Goal: Feedback & Contribution: Submit feedback/report problem

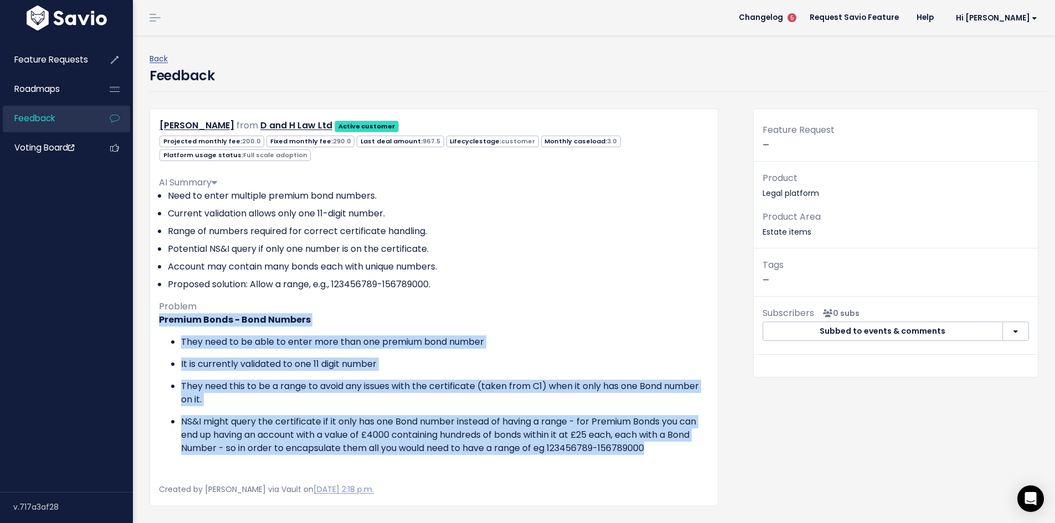
click at [40, 115] on span "Feedback" at bounding box center [34, 118] width 40 height 12
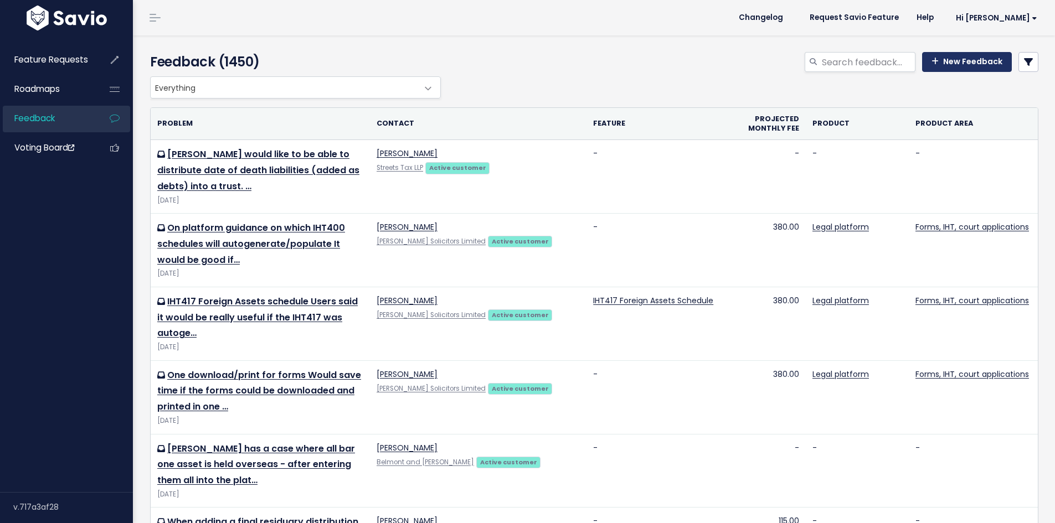
click at [943, 61] on link "New Feedback" at bounding box center [967, 62] width 90 height 20
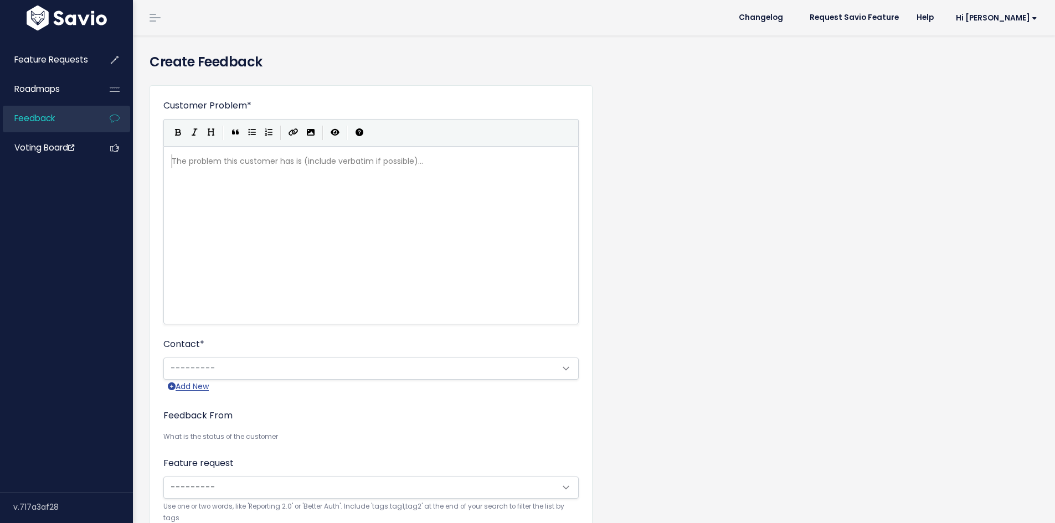
scroll to position [1, 0]
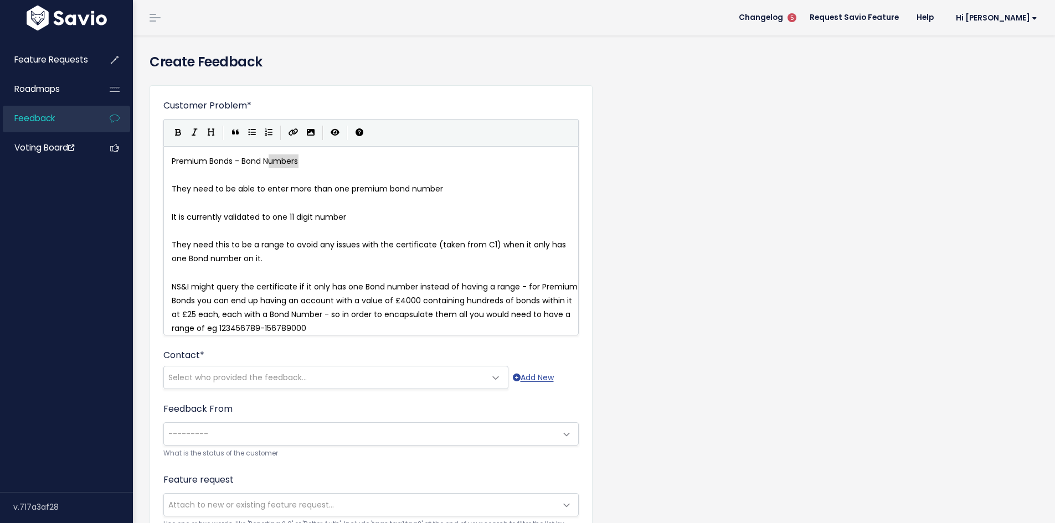
type textarea "Premium Bonds - Bond Numbers"
drag, startPoint x: 287, startPoint y: 162, endPoint x: 132, endPoint y: 162, distance: 154.5
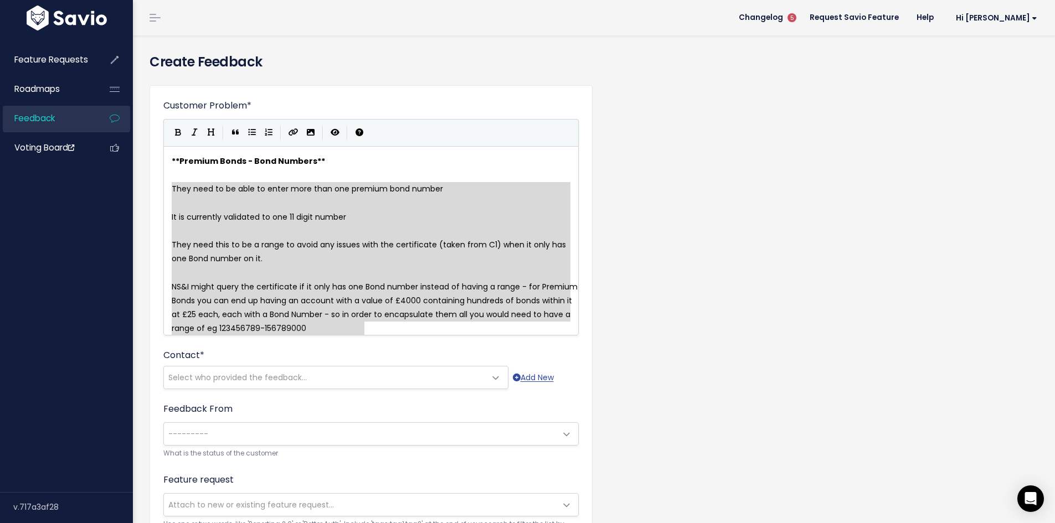
drag, startPoint x: 172, startPoint y: 188, endPoint x: 390, endPoint y: 322, distance: 256.5
click at [251, 135] on icon "Generic List" at bounding box center [252, 132] width 8 height 8
type textarea "* * It is currently validated to one 11 digit number * * They need this to be a…"
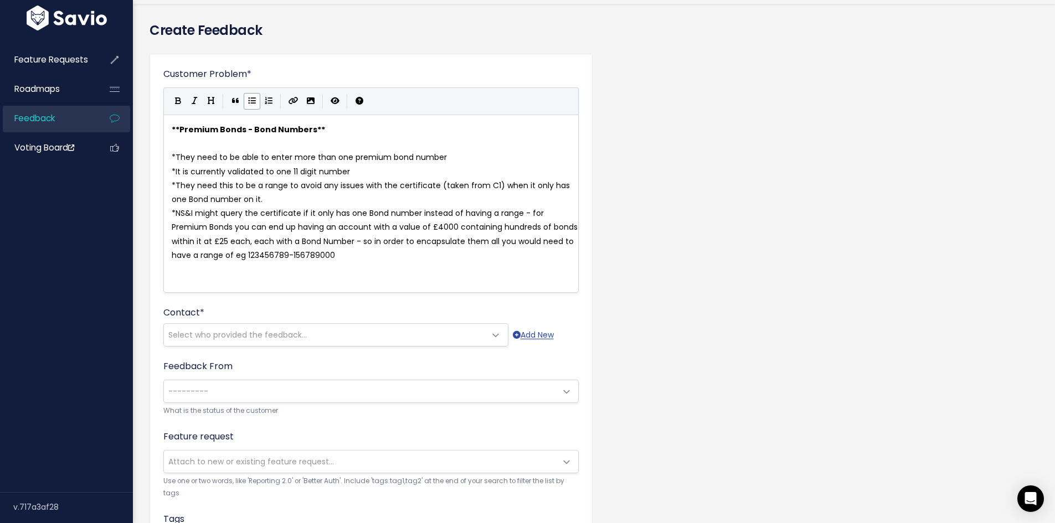
scroll to position [55, 0]
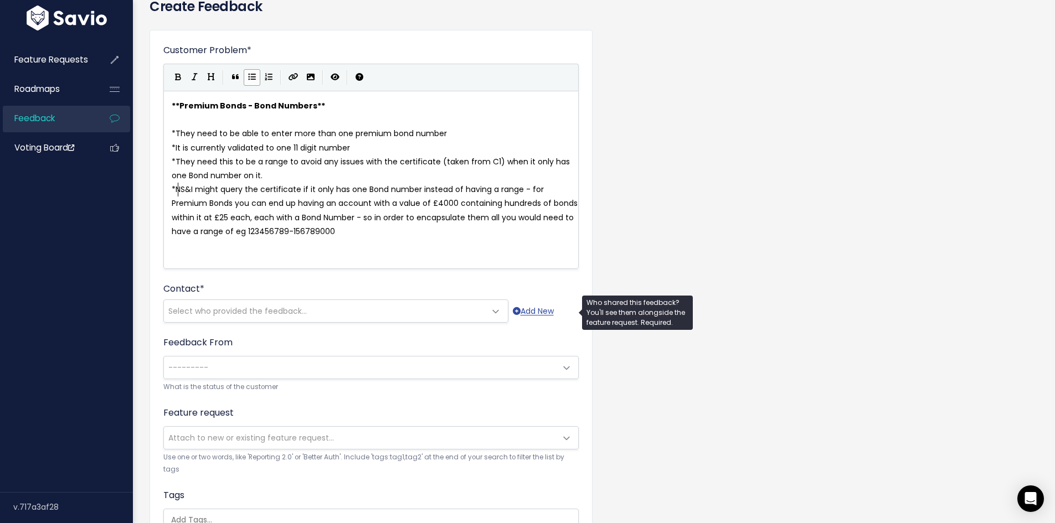
click at [312, 307] on span "Select who provided the feedback..." at bounding box center [325, 311] width 322 height 22
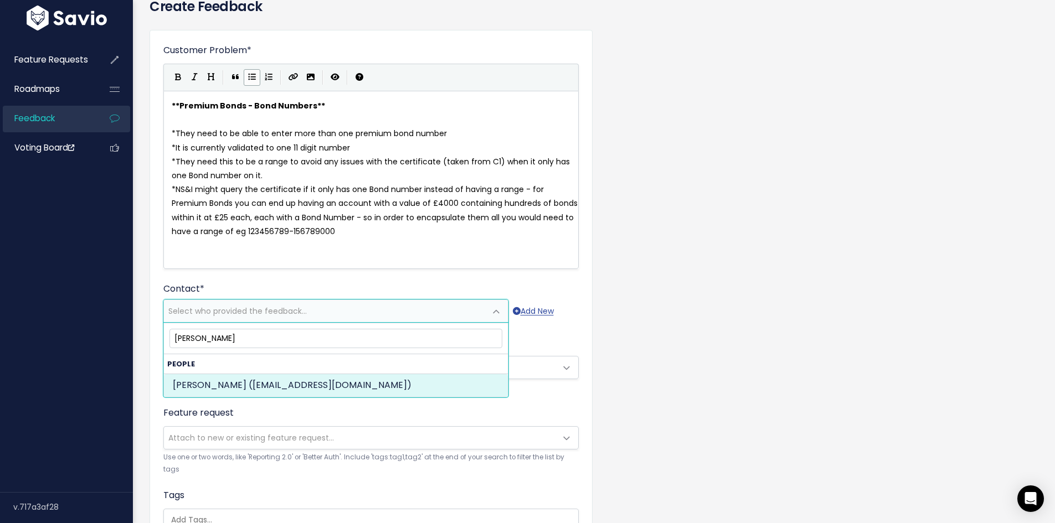
type input "lindsay nich"
select select "ACTIVE"
select select "20963858"
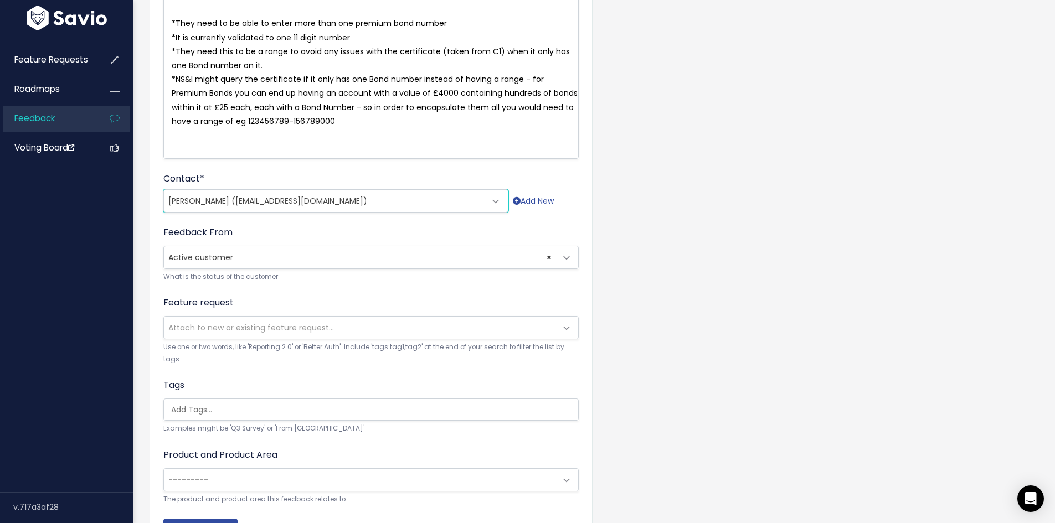
scroll to position [166, 0]
click at [351, 333] on span "Attach to new or existing feature request..." at bounding box center [360, 327] width 392 height 22
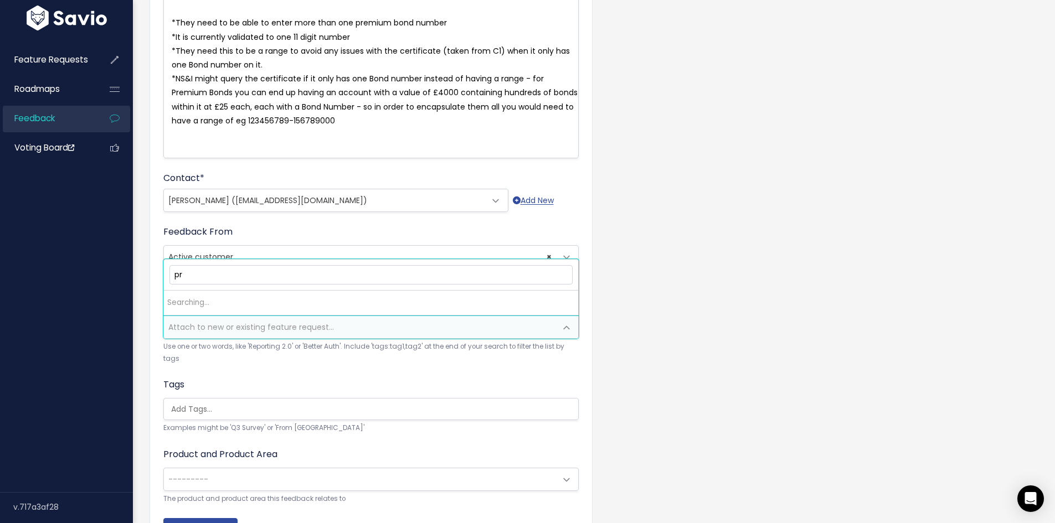
type input "p"
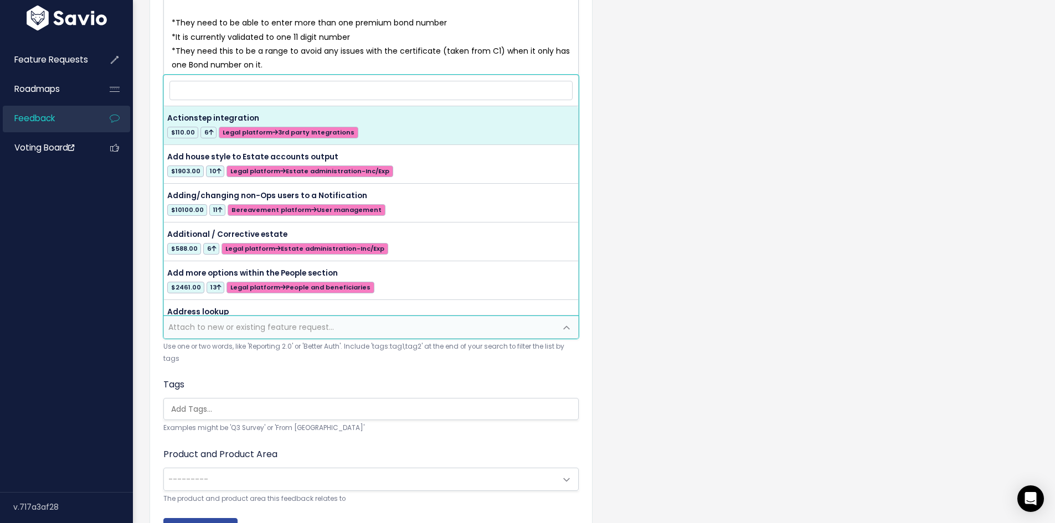
click at [320, 409] on input "search" at bounding box center [374, 410] width 414 height 12
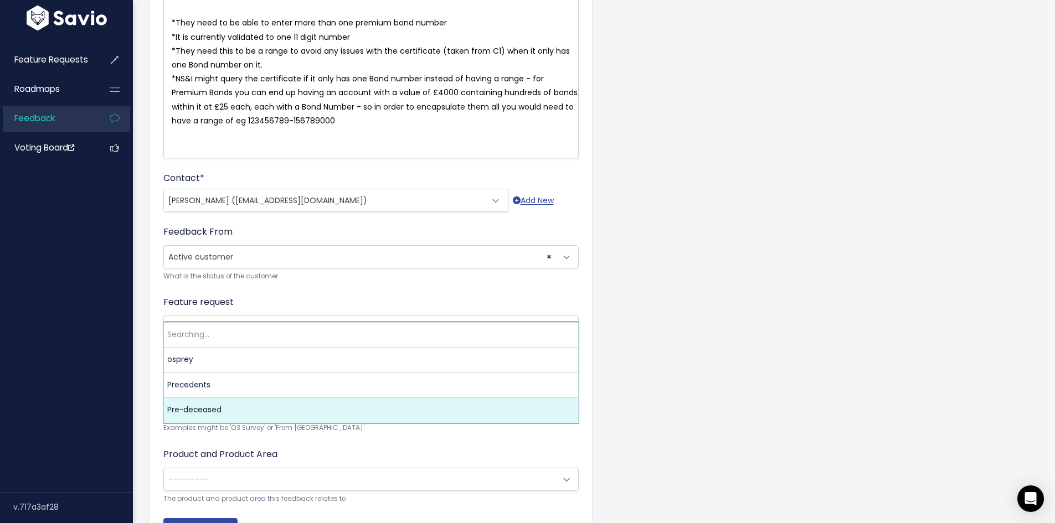
type input "p"
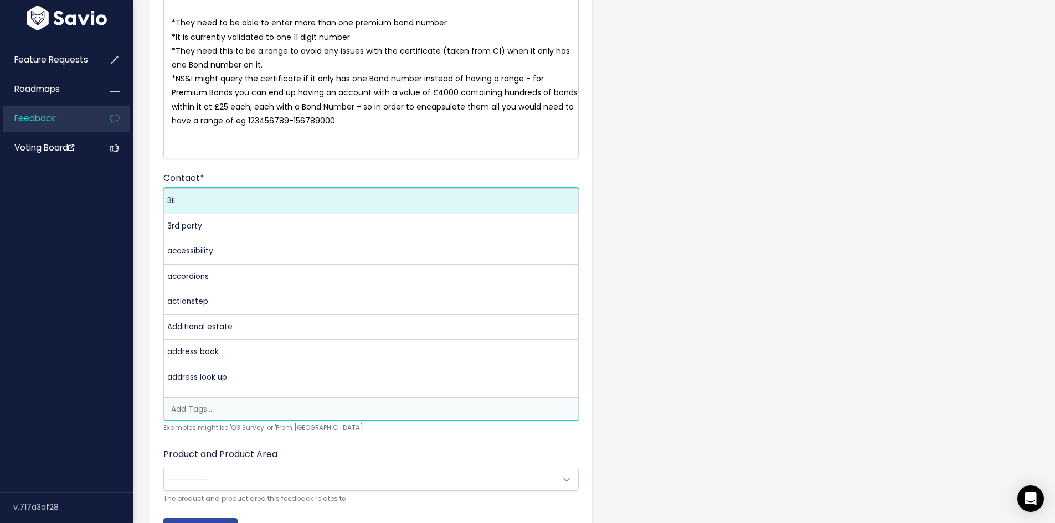
click at [287, 471] on span "---------" at bounding box center [360, 479] width 392 height 22
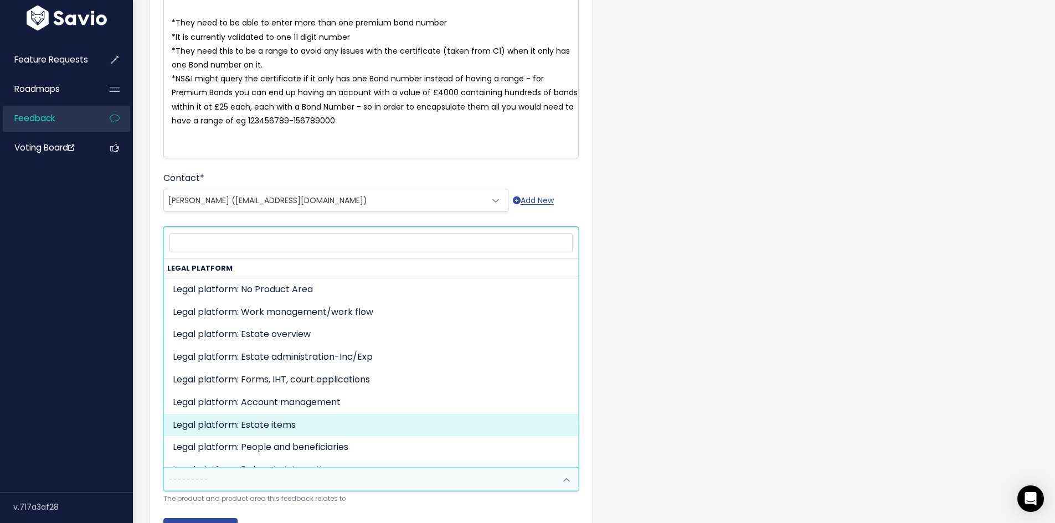
select select "MAIN:ESTATE_ITEMS"
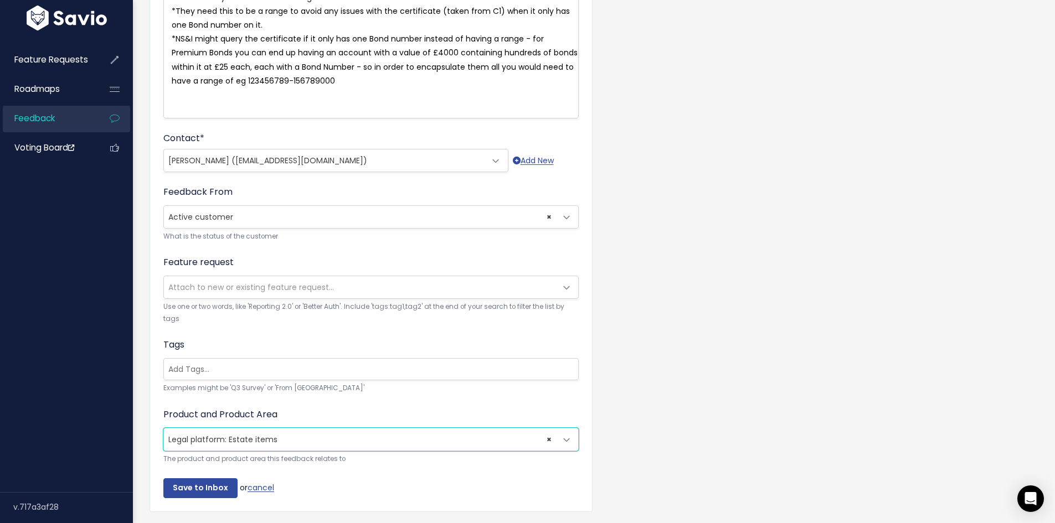
scroll to position [246, 0]
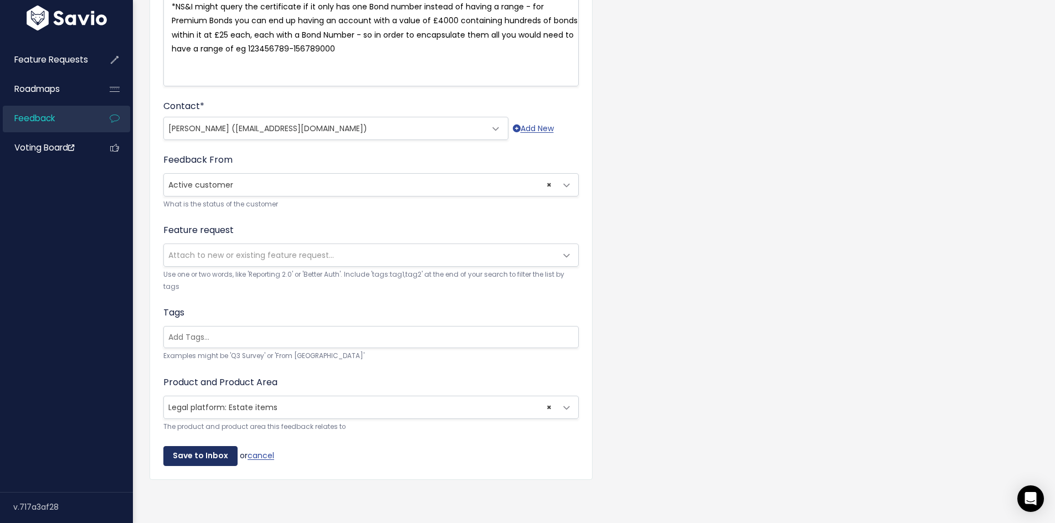
click at [208, 446] on input "Save to Inbox" at bounding box center [200, 456] width 74 height 20
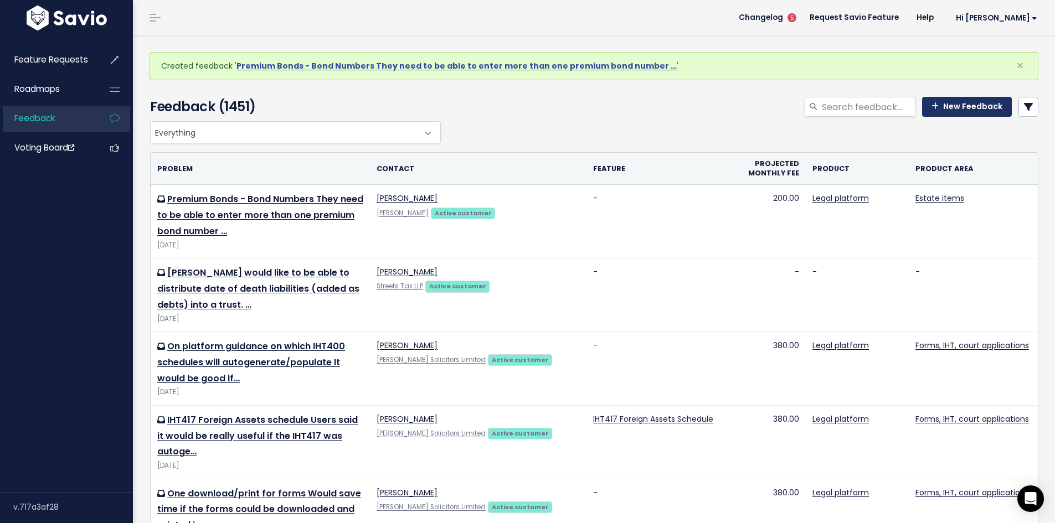
click at [957, 109] on link "New Feedback" at bounding box center [967, 107] width 90 height 20
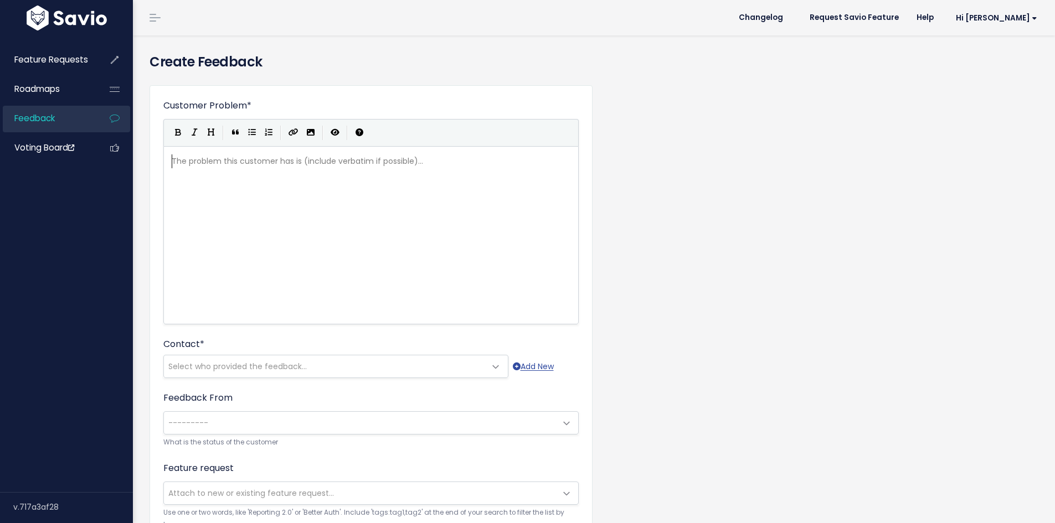
scroll to position [1, 0]
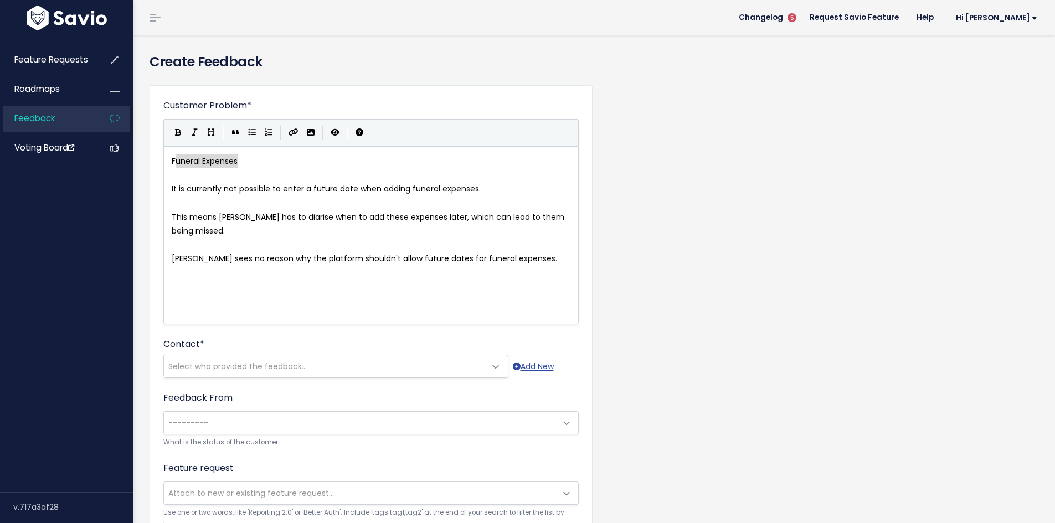
type textarea "Funeral Expenses"
drag, startPoint x: 244, startPoint y: 163, endPoint x: 148, endPoint y: 163, distance: 95.8
type textarea "- ability to add a future date"
click at [226, 217] on span "This means Lindsay has to diarise when to add these expenses later, which can l…" at bounding box center [369, 224] width 395 height 25
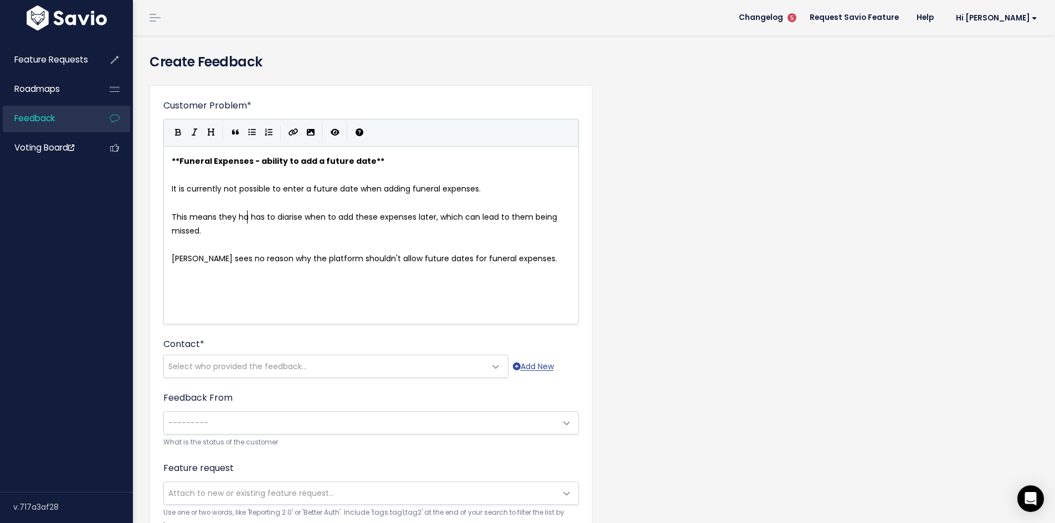
scroll to position [4, 38]
type textarea "they have"
click at [178, 260] on span "Lindsay sees no reason why the platform shouldn't allow future dates for funera…" at bounding box center [364, 258] width 385 height 11
type textarea "They can"
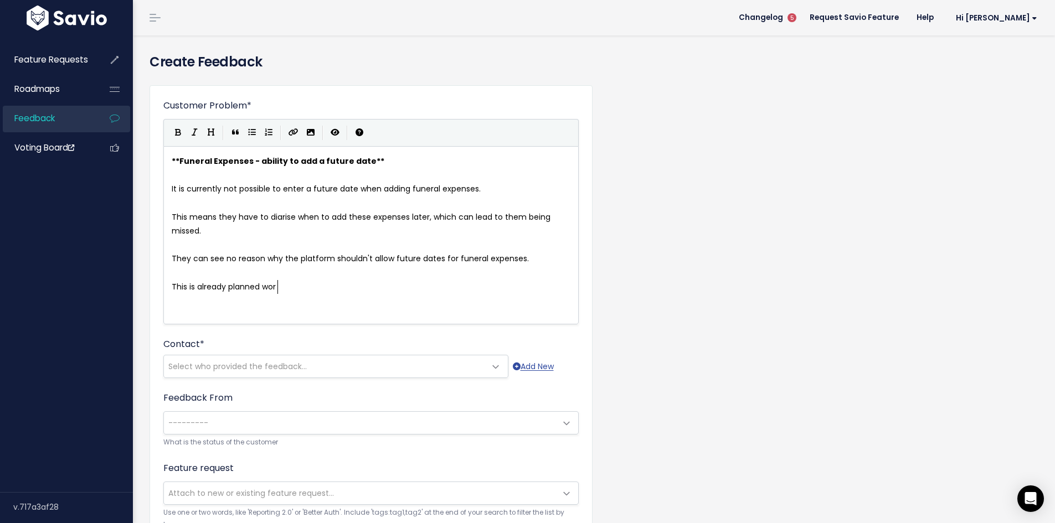
type textarea "This is already planned work"
type textarea "@gary"
type textarea "This"
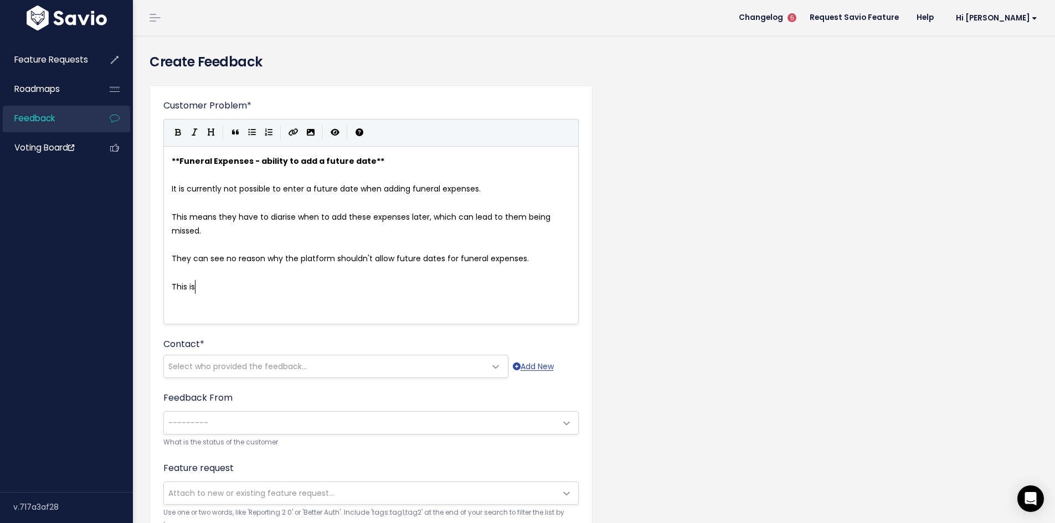
scroll to position [4, 24]
type textarea "This is d"
type textarea "ere is a tickret"
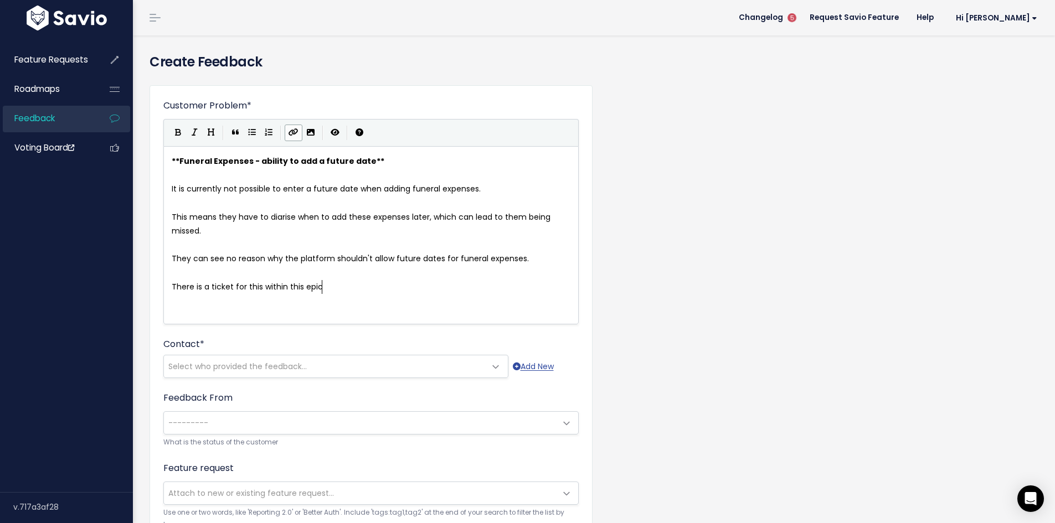
type textarea "et for this within this epic"
click at [292, 132] on icon "Create Link" at bounding box center [294, 132] width 10 height 8
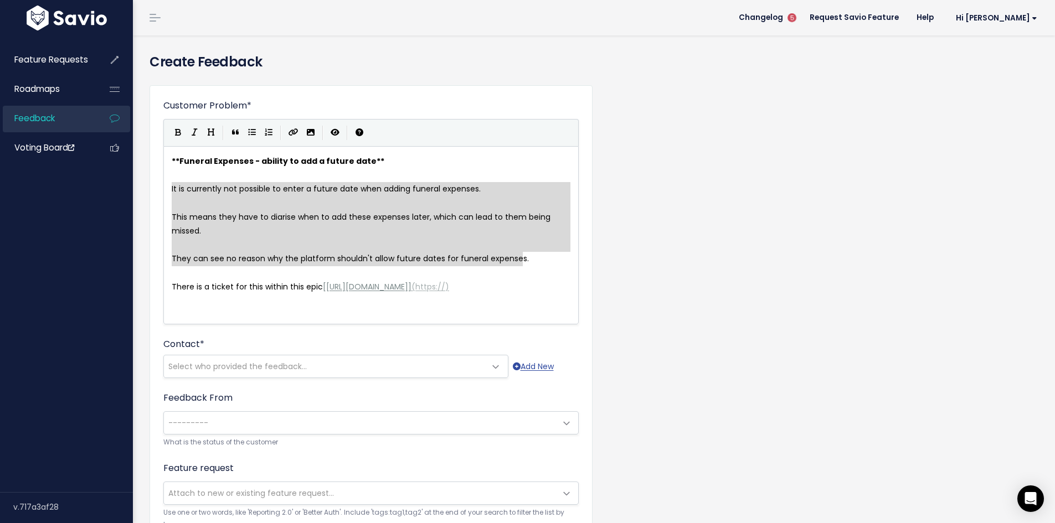
drag, startPoint x: 171, startPoint y: 188, endPoint x: 513, endPoint y: 262, distance: 350.7
click at [248, 132] on button "Generic List" at bounding box center [252, 133] width 17 height 17
type textarea "* * This means they have to diarise when to add these expenses later, which can…"
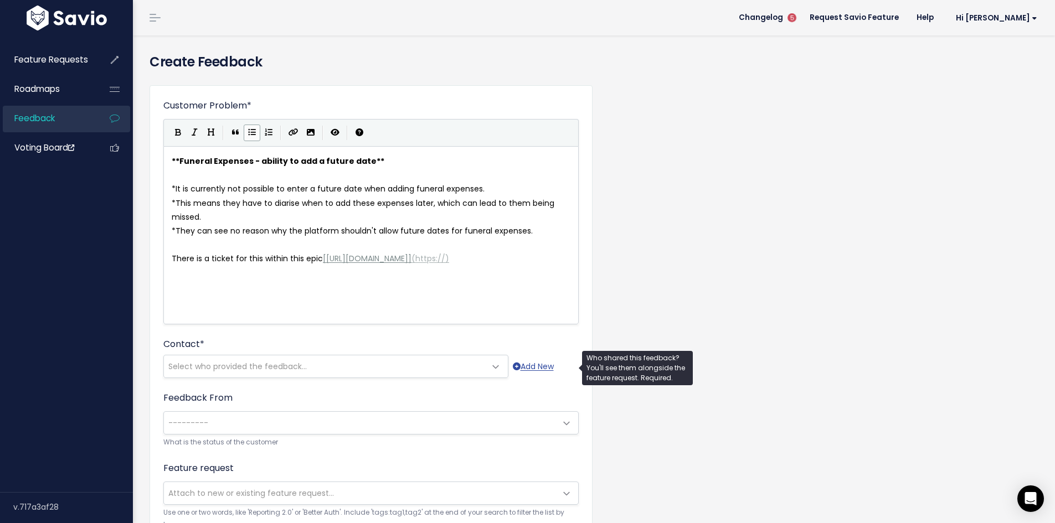
click at [298, 368] on span "Select who provided the feedback..." at bounding box center [237, 366] width 138 height 11
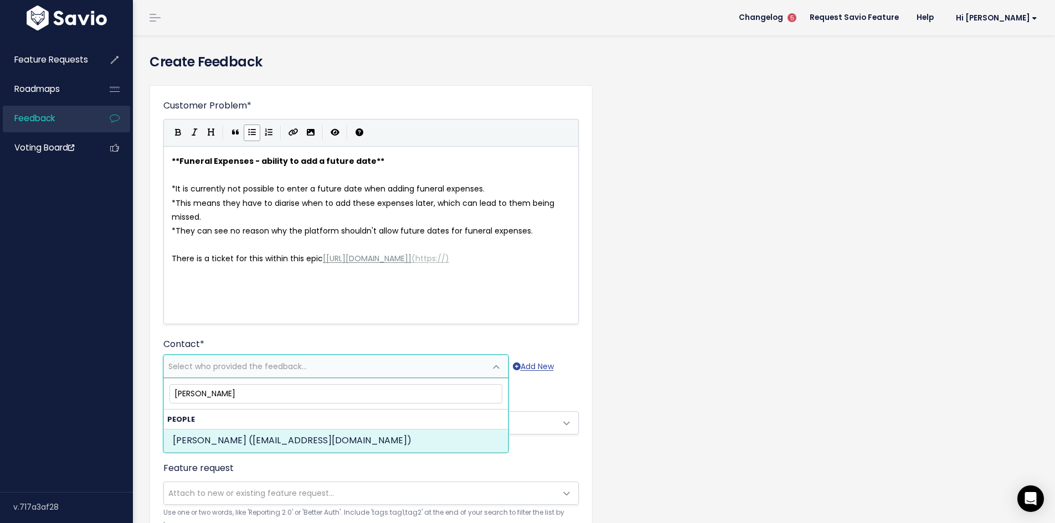
type input "lindsay nicholas"
select select "ACTIVE"
select select "20963858"
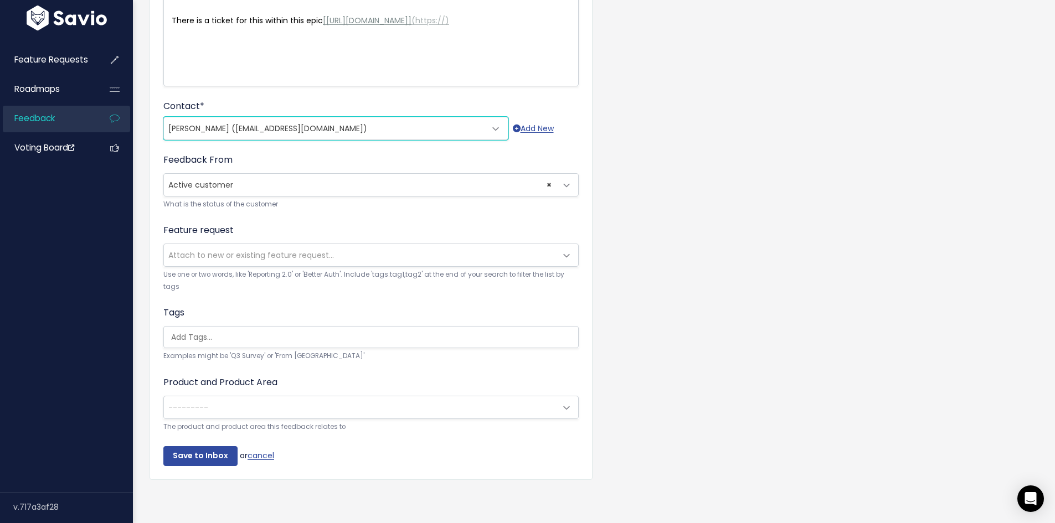
scroll to position [246, 0]
click at [262, 333] on input "search" at bounding box center [374, 338] width 414 height 12
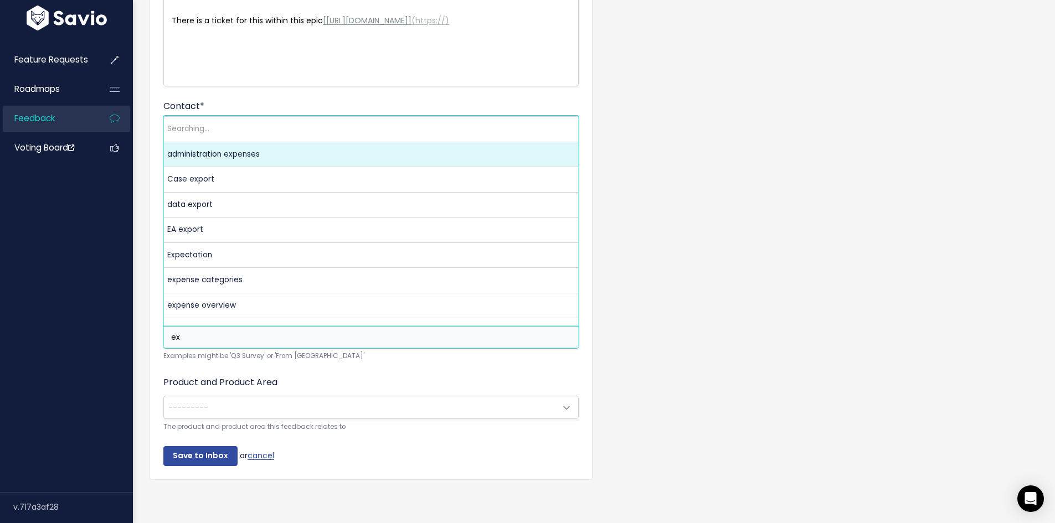
type input "e"
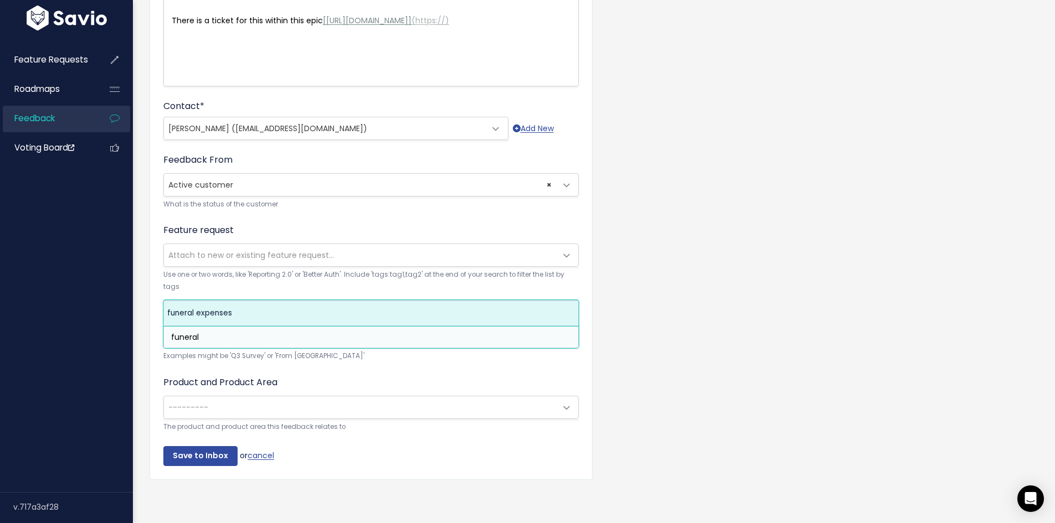
type input "funeral"
select select "5115"
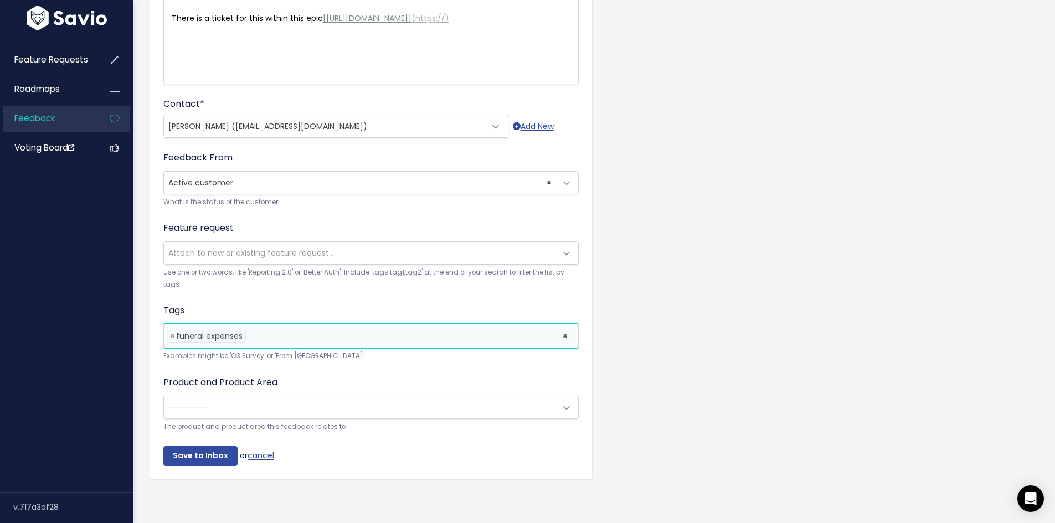
click at [258, 253] on span "Attach to new or existing feature request..." at bounding box center [360, 253] width 392 height 22
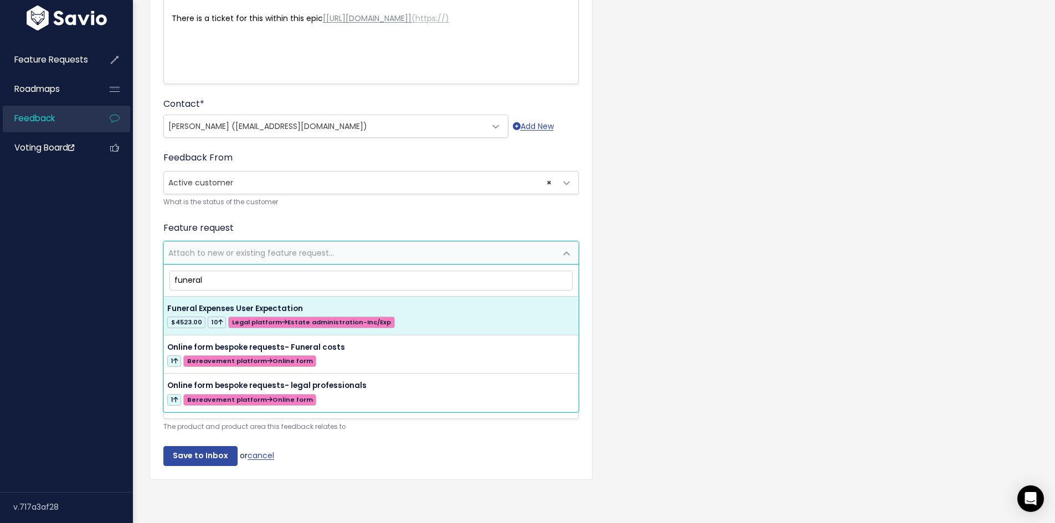
type input "funeral"
select select "19713"
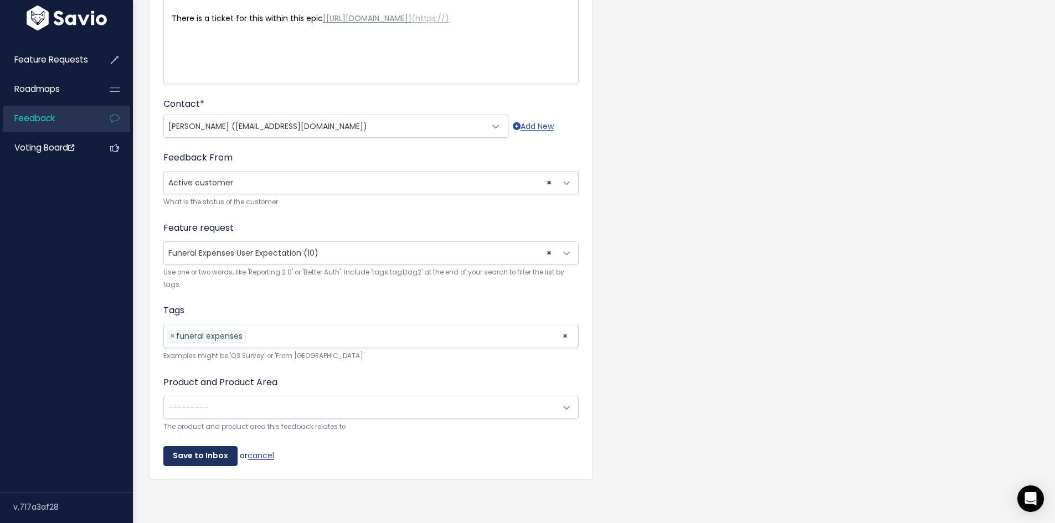
drag, startPoint x: 190, startPoint y: 444, endPoint x: 353, endPoint y: 427, distance: 163.7
click at [348, 464] on div "Customer Problem * **Funeral Expenses - ability to add a future date** * It is …" at bounding box center [371, 162] width 443 height 635
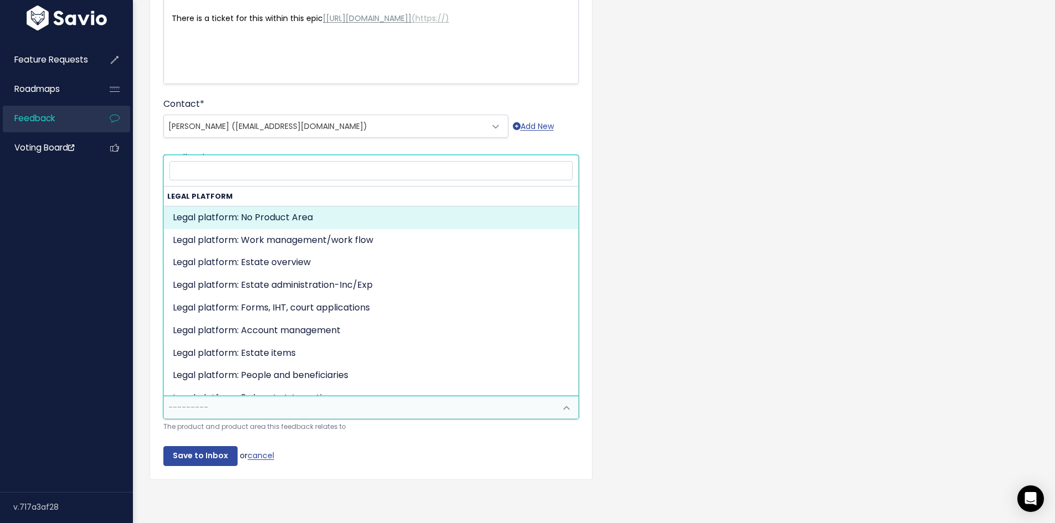
click at [349, 398] on span "---------" at bounding box center [360, 408] width 392 height 22
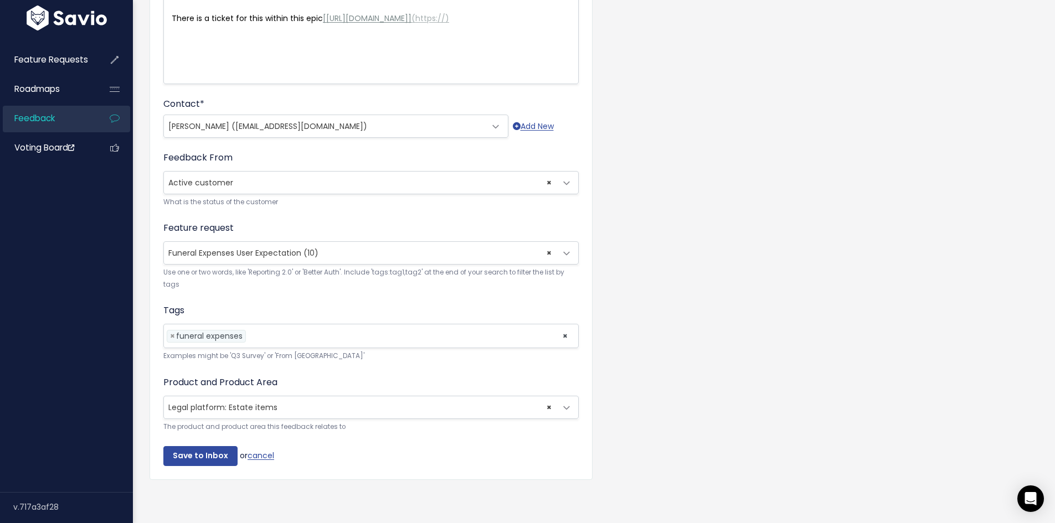
click at [260, 398] on span "× Legal platform: Estate items" at bounding box center [360, 408] width 392 height 22
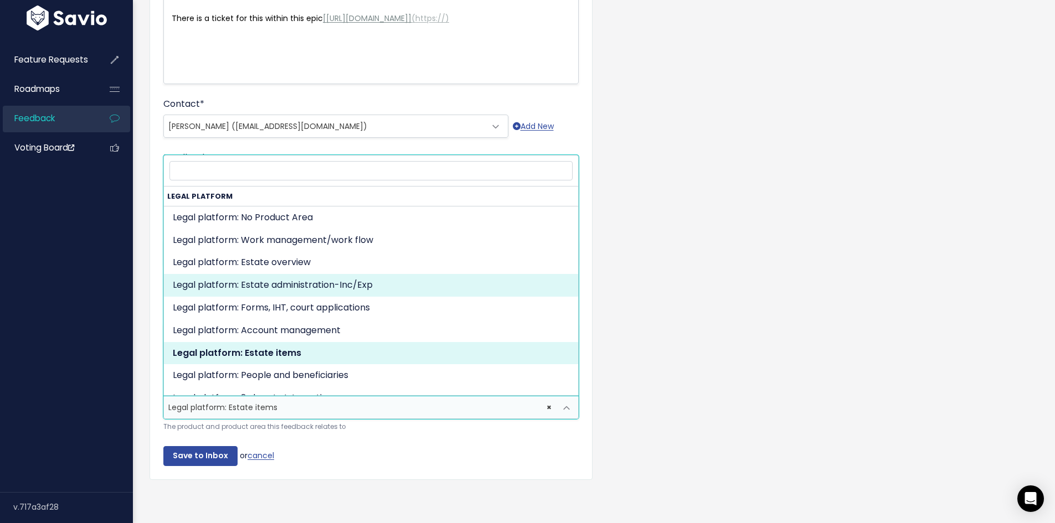
select select "MAIN:BILLING"
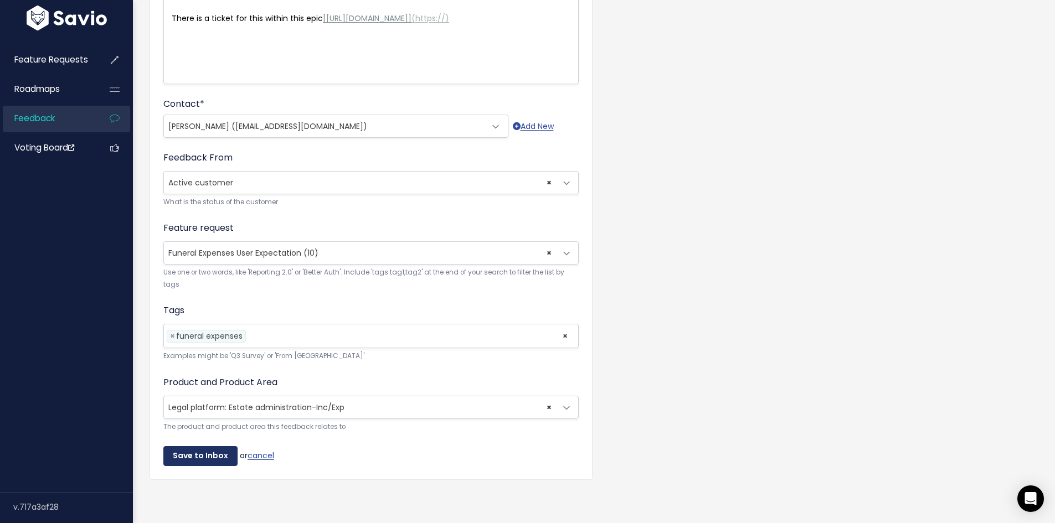
click at [210, 446] on input "Save to Inbox" at bounding box center [200, 456] width 74 height 20
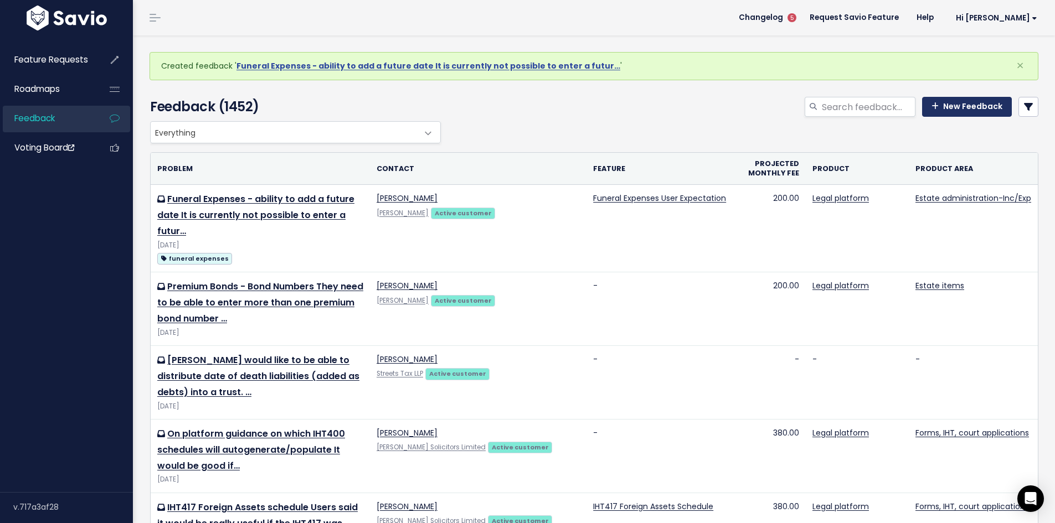
click at [940, 108] on link "New Feedback" at bounding box center [967, 107] width 90 height 20
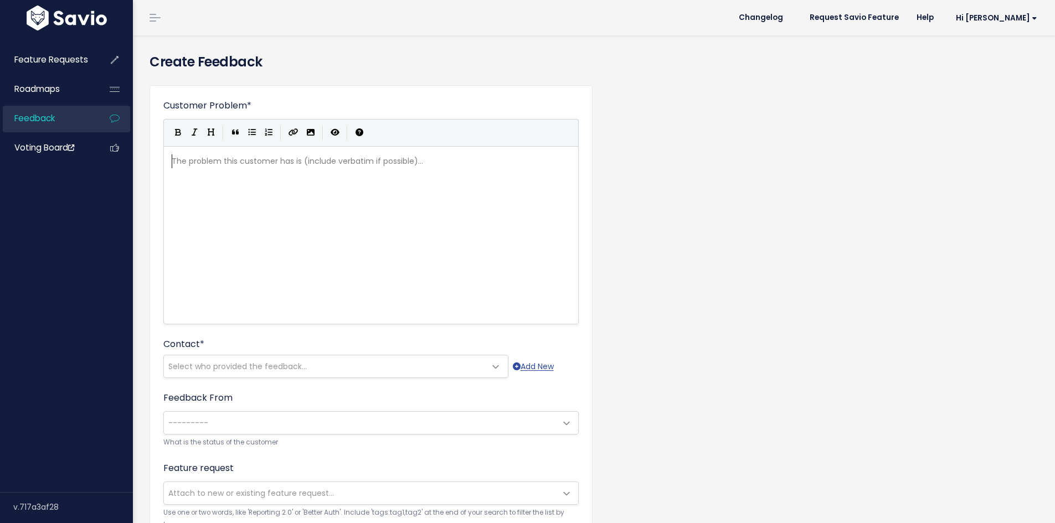
scroll to position [1, 0]
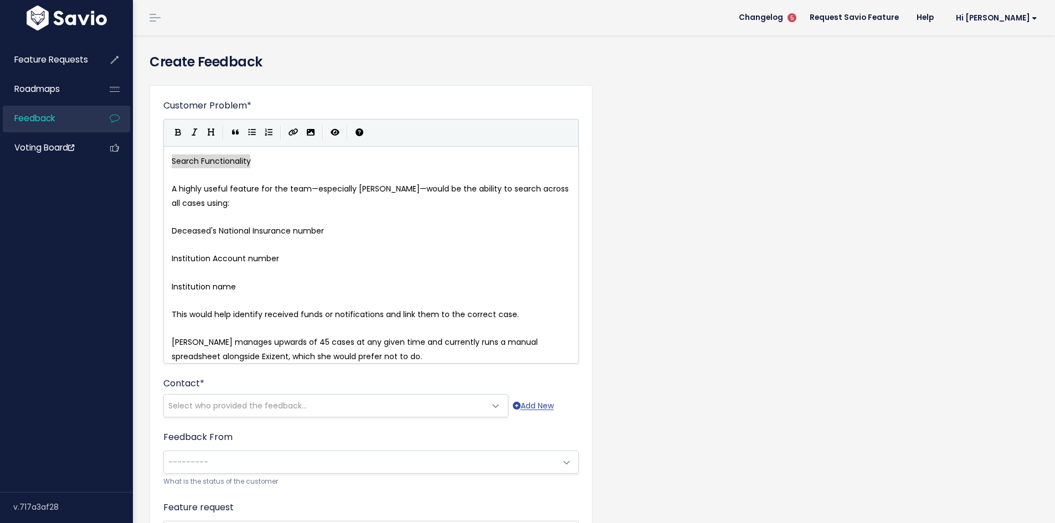
type textarea "Search Functionality"
drag, startPoint x: 261, startPoint y: 158, endPoint x: 161, endPoint y: 158, distance: 100.8
type textarea "within Platform"
type textarea "—especially [PERSON_NAME]—"
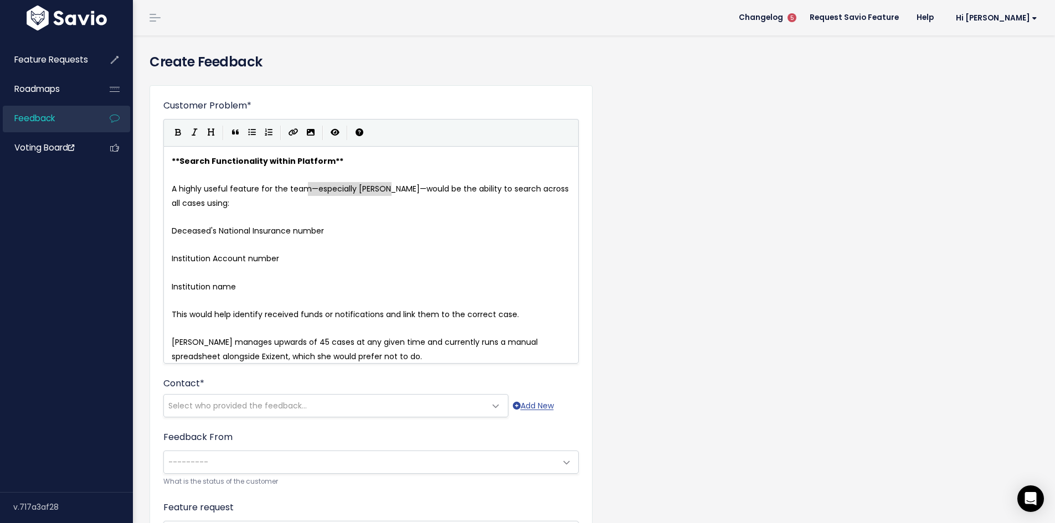
drag, startPoint x: 310, startPoint y: 190, endPoint x: 390, endPoint y: 190, distance: 80.3
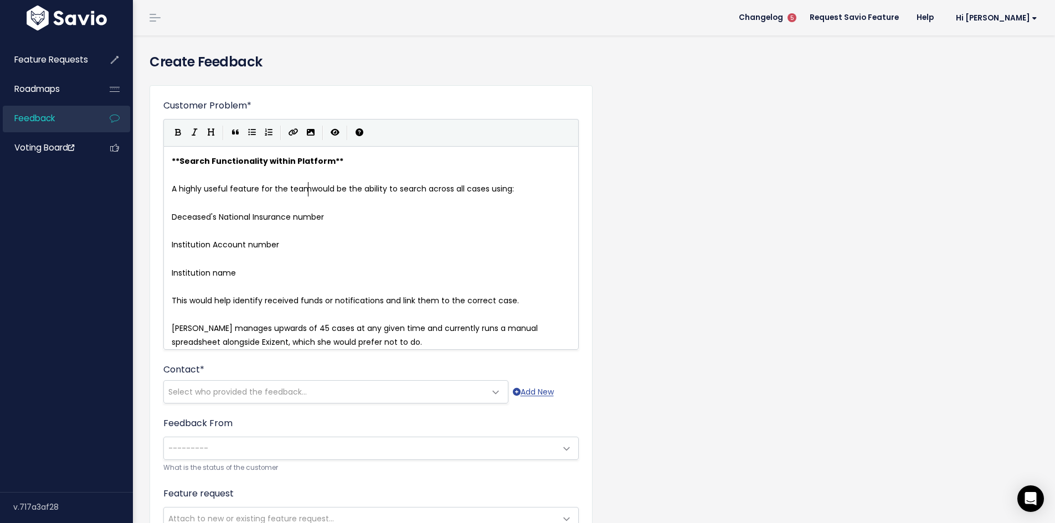
scroll to position [4, 2]
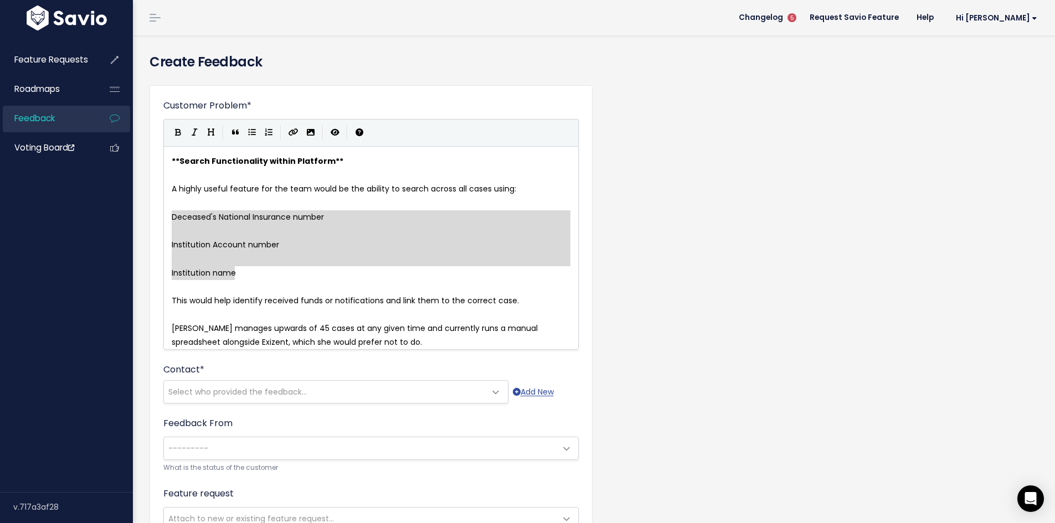
drag, startPoint x: 172, startPoint y: 215, endPoint x: 263, endPoint y: 266, distance: 104.4
click at [254, 132] on icon "Generic List" at bounding box center [252, 132] width 8 height 8
type textarea "* * Institution Account number * * Institution name"
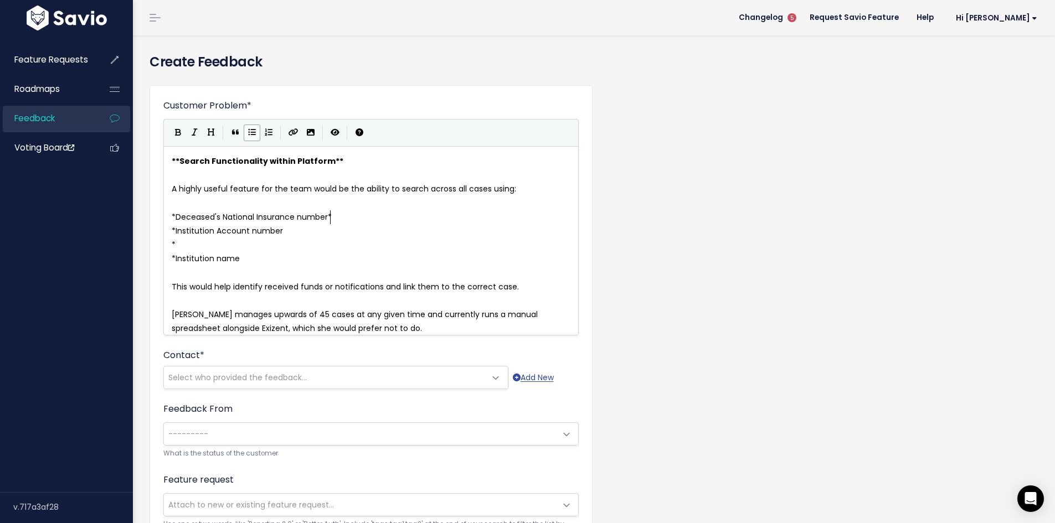
click at [305, 231] on pre "* Institution Account number" at bounding box center [374, 231] width 411 height 14
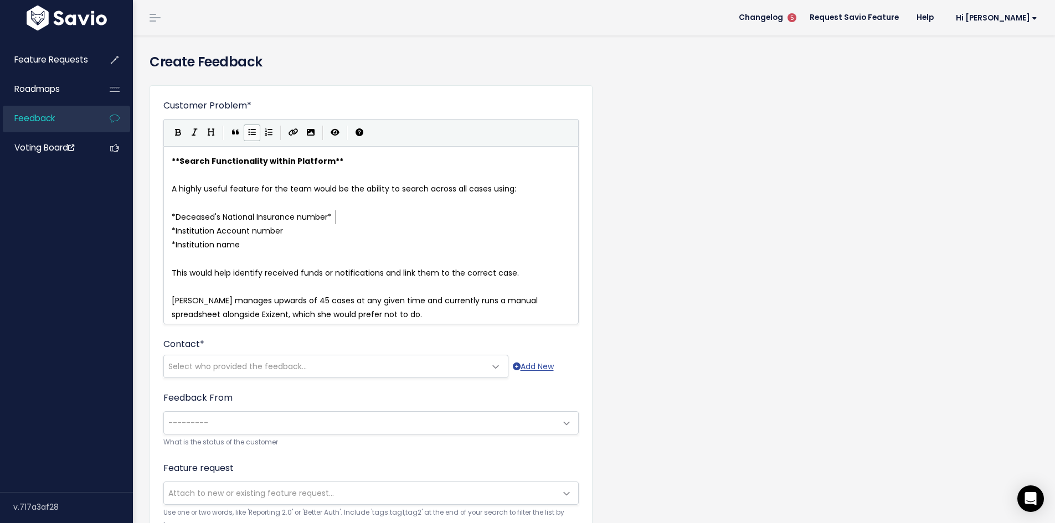
click at [338, 218] on pre "* Deceased's National Insurance number*" at bounding box center [374, 217] width 411 height 14
click at [269, 255] on pre "​" at bounding box center [374, 259] width 411 height 14
drag, startPoint x: 170, startPoint y: 301, endPoint x: 202, endPoint y: 295, distance: 32.7
type textarea "Each induivi"
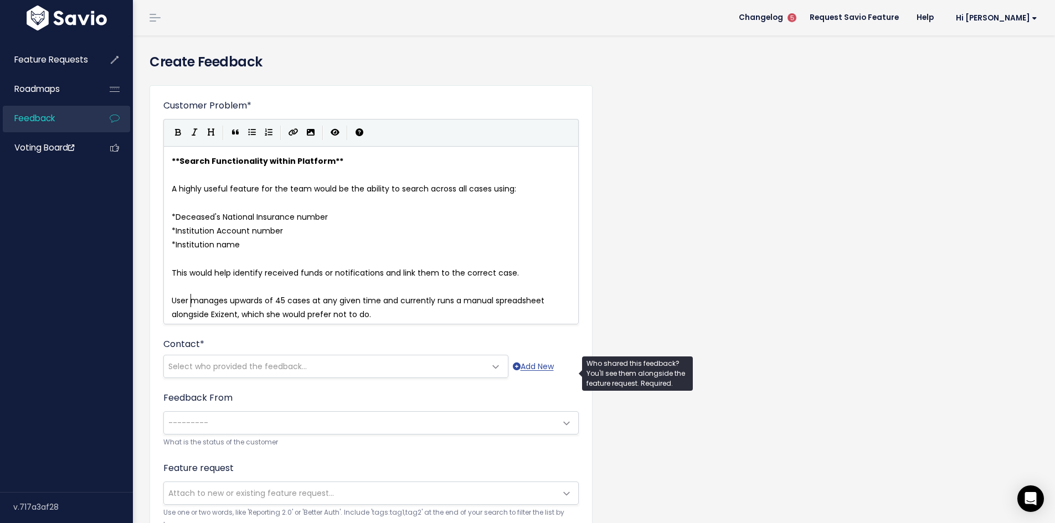
type textarea "User"
click at [276, 370] on span "Select who provided the feedback..." at bounding box center [237, 366] width 138 height 11
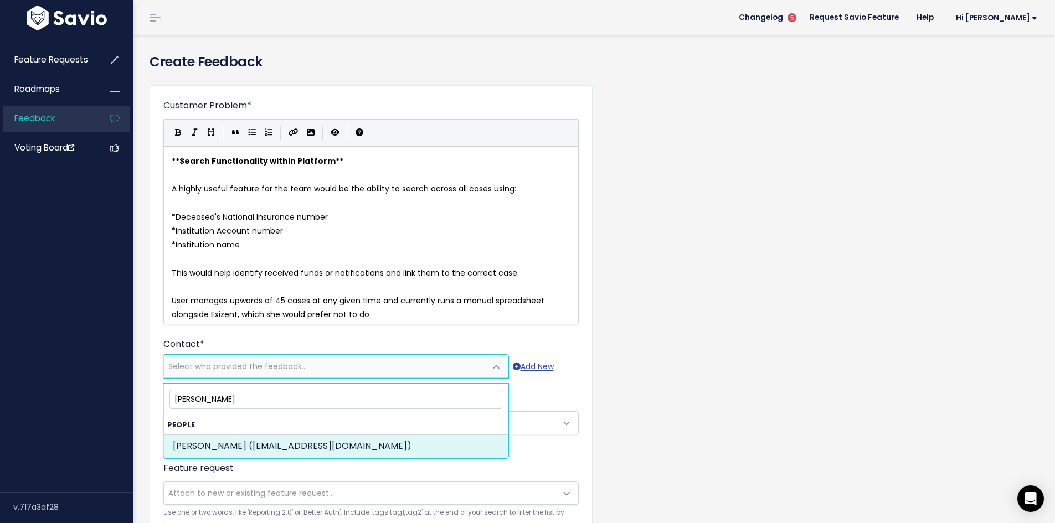
type input "lindsay nich"
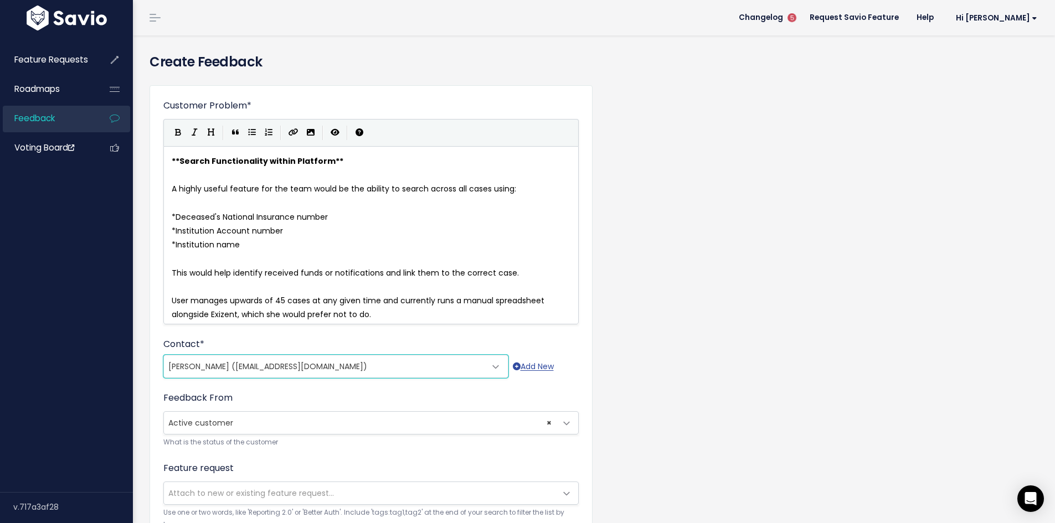
select select "20963858"
select select "ACTIVE"
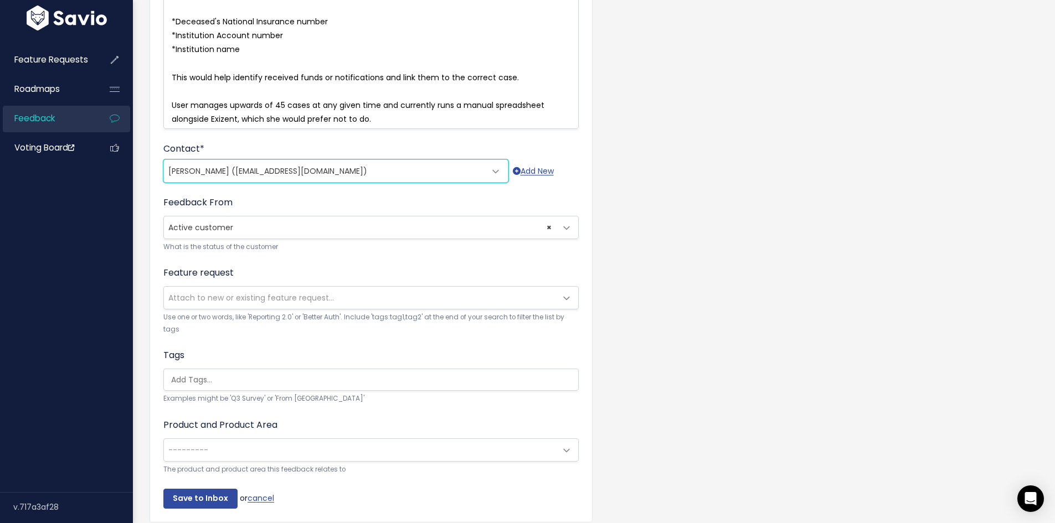
scroll to position [222, 0]
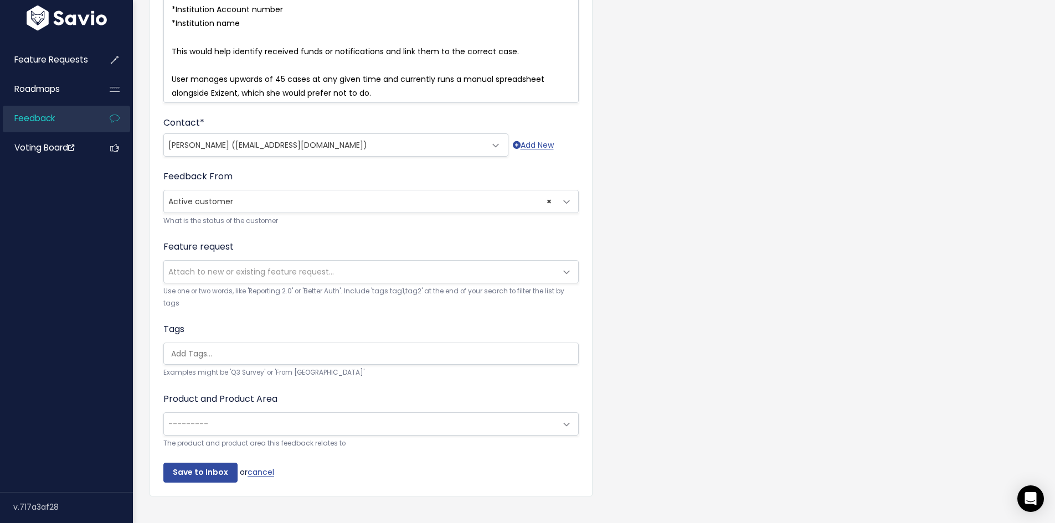
click at [232, 277] on span "Attach to new or existing feature request..." at bounding box center [251, 271] width 166 height 11
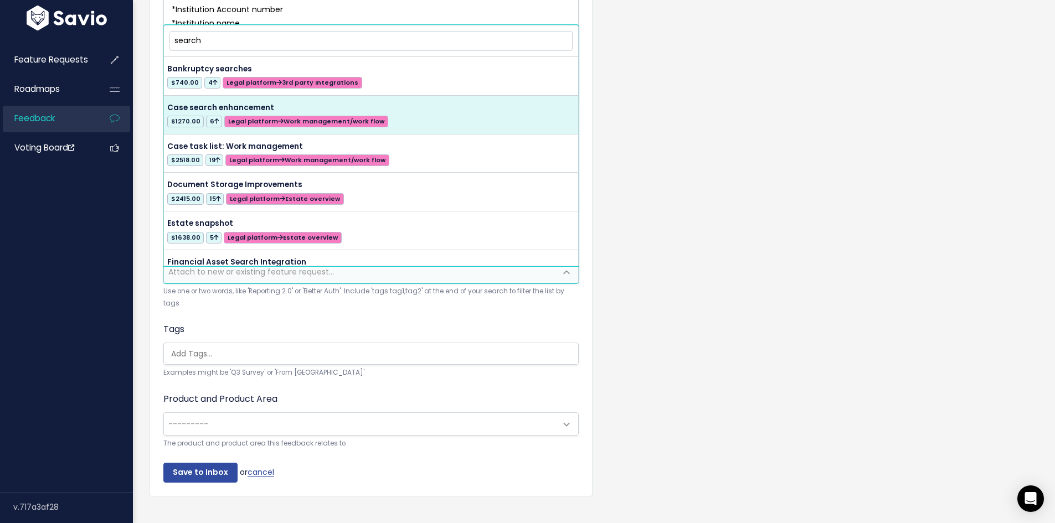
type input "search"
select select "35531"
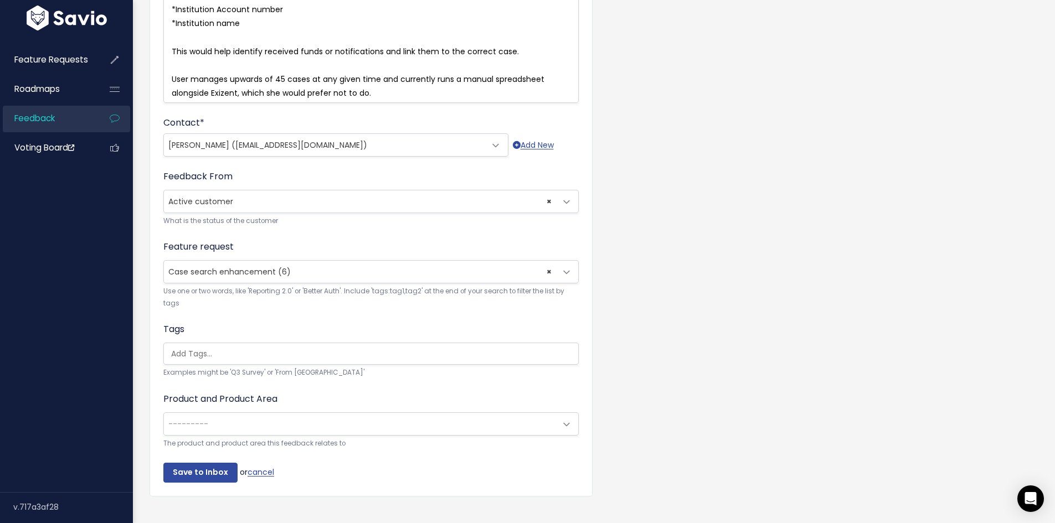
click at [252, 360] on input "search" at bounding box center [374, 354] width 414 height 12
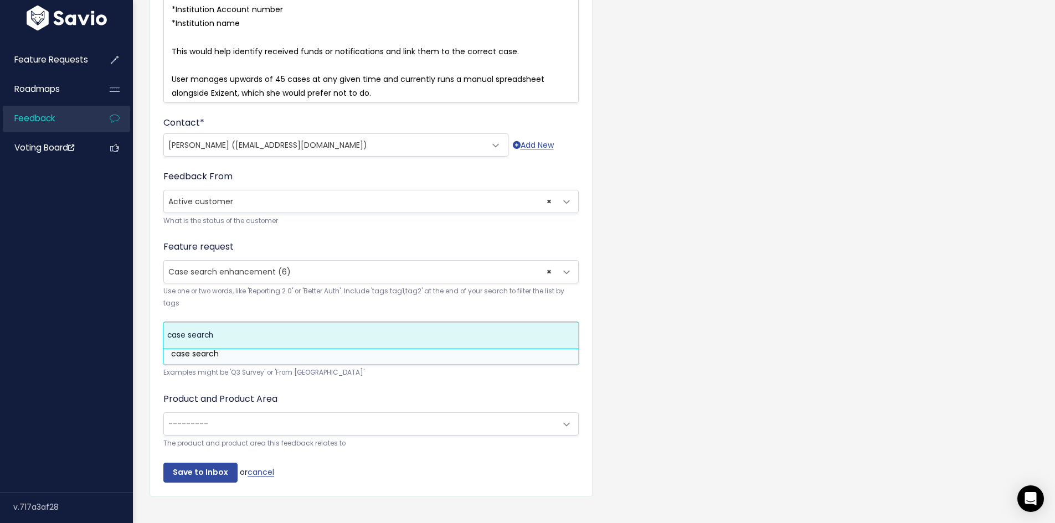
type input "case search"
select select "9966"
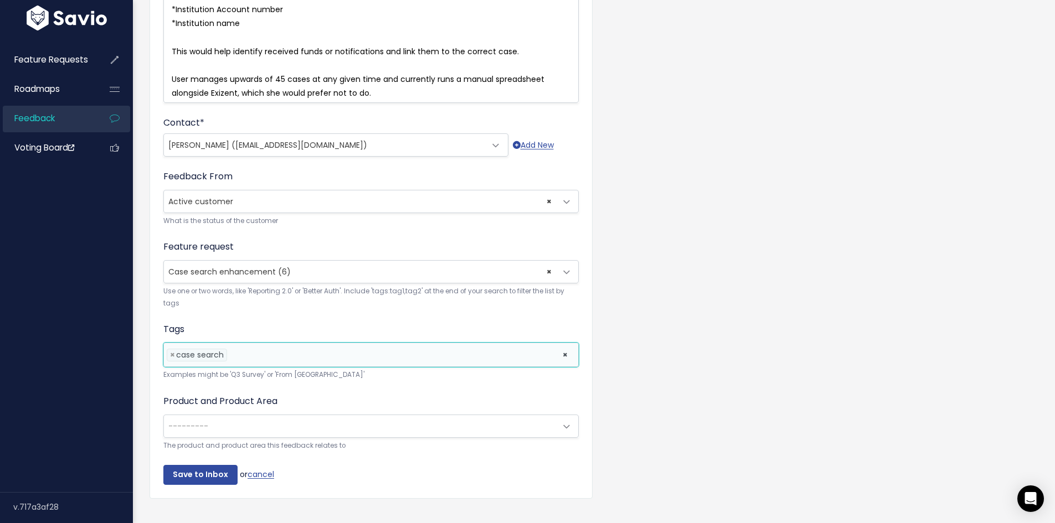
click at [241, 430] on span "---------" at bounding box center [360, 426] width 392 height 22
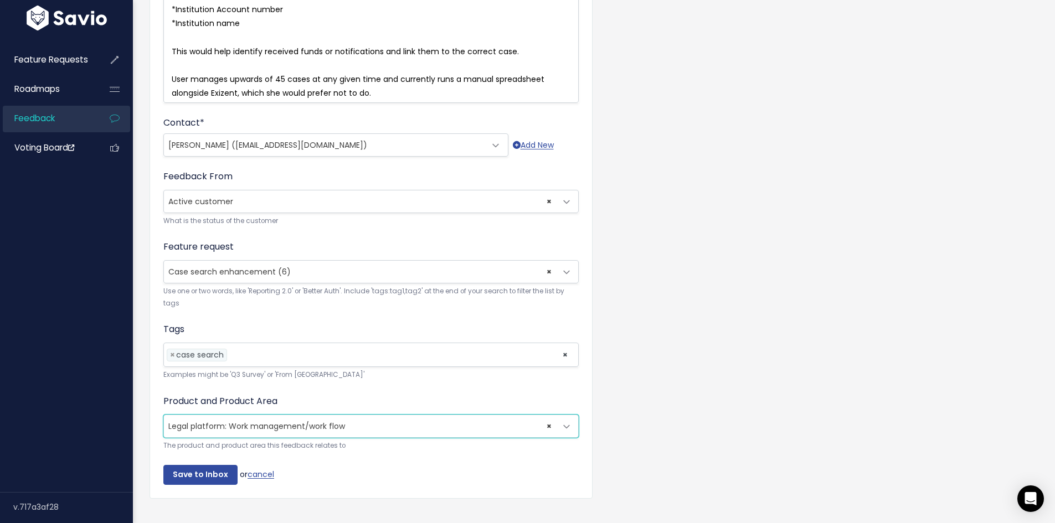
select select "MAIN:WORK_MANAGEMENT"
click at [209, 481] on input "Save to Inbox" at bounding box center [200, 475] width 74 height 20
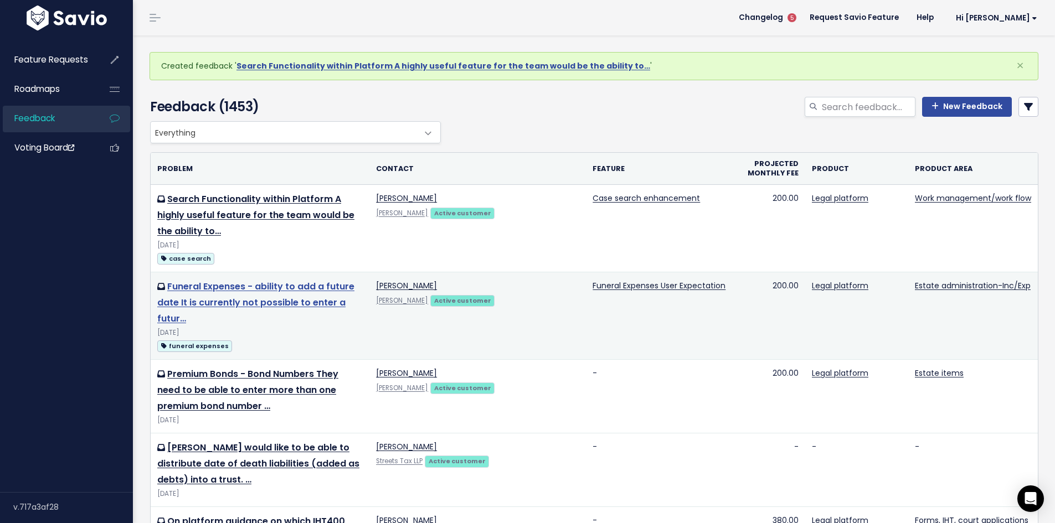
click at [299, 280] on link "Funeral Expenses - ability to add a future date It is currently not possible to…" at bounding box center [255, 302] width 197 height 45
